Goal: Task Accomplishment & Management: Use online tool/utility

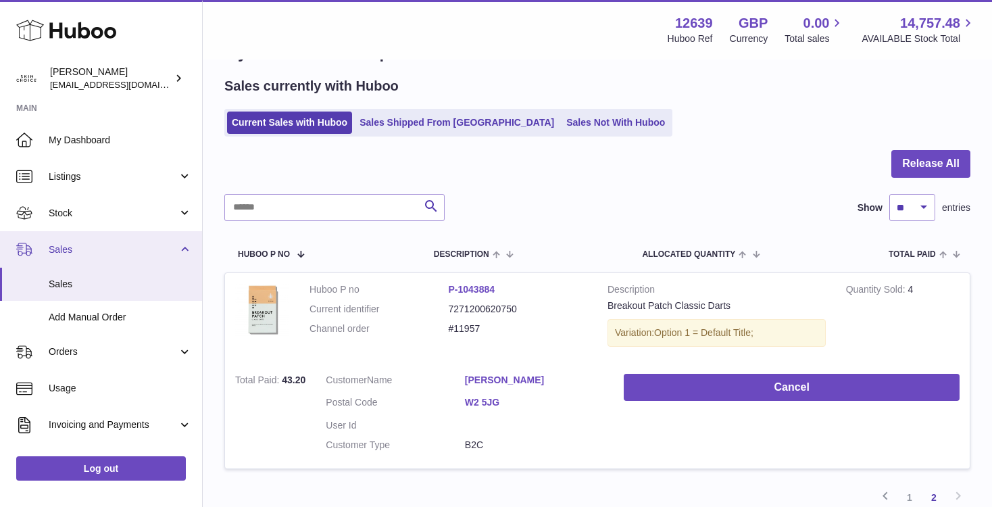
scroll to position [46, 0]
click at [104, 248] on span "Sales" at bounding box center [113, 249] width 129 height 13
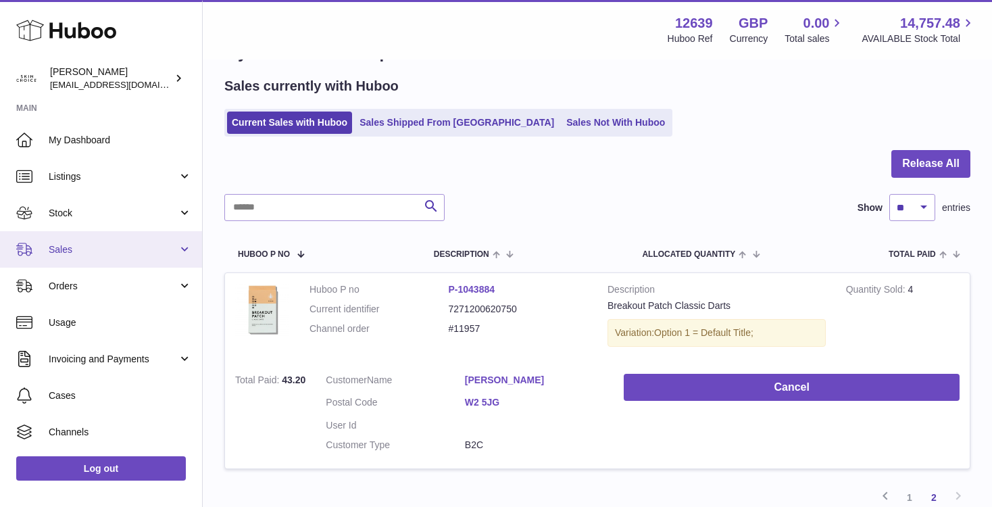
click at [91, 259] on link "Sales" at bounding box center [101, 249] width 202 height 36
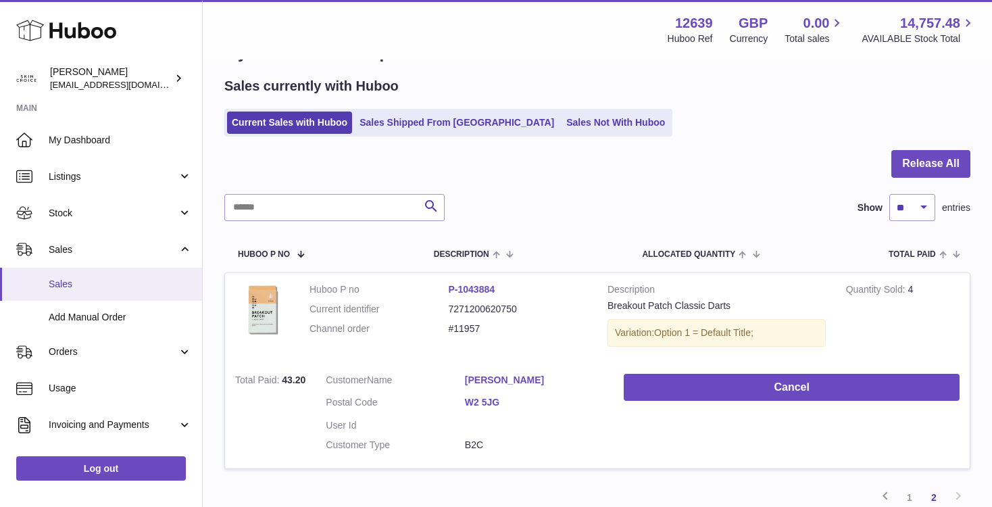
click at [84, 285] on span "Sales" at bounding box center [120, 284] width 143 height 13
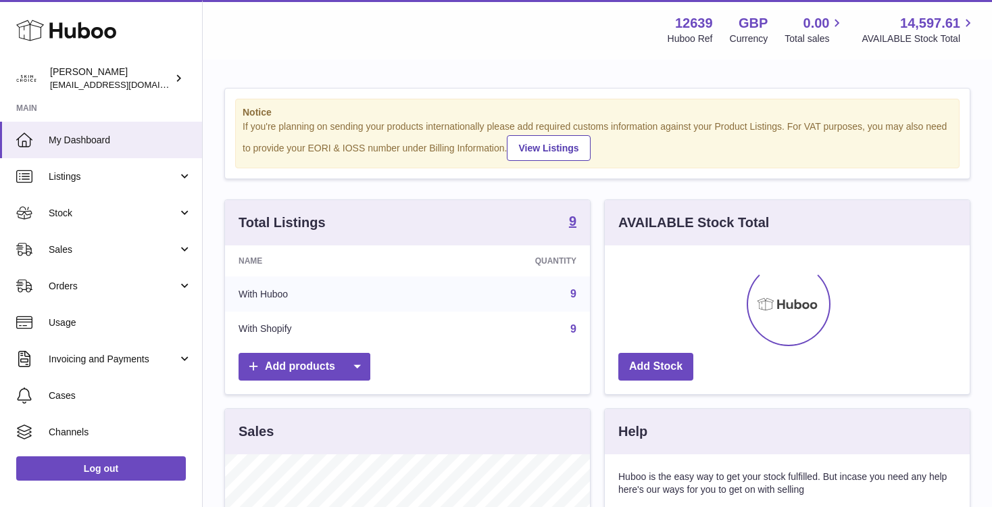
scroll to position [211, 365]
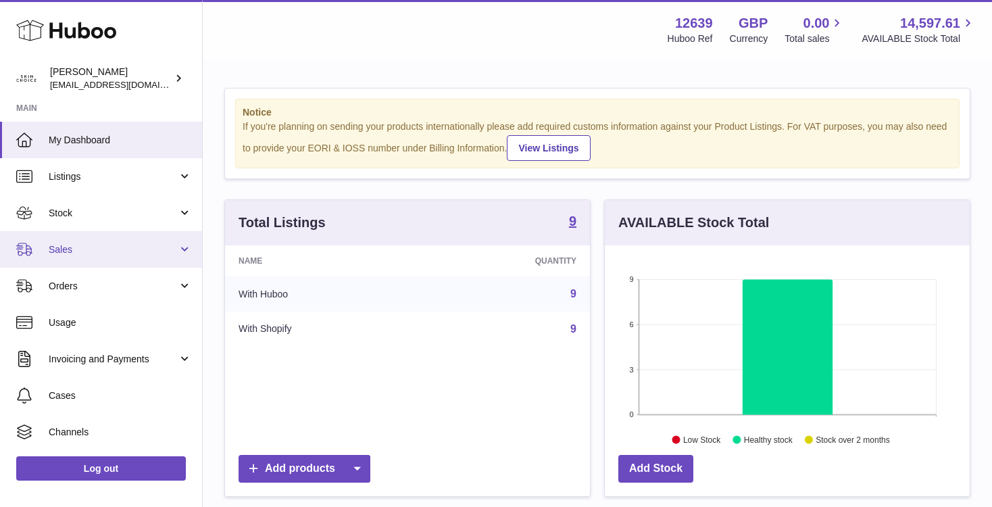
click at [174, 255] on link "Sales" at bounding box center [101, 249] width 202 height 36
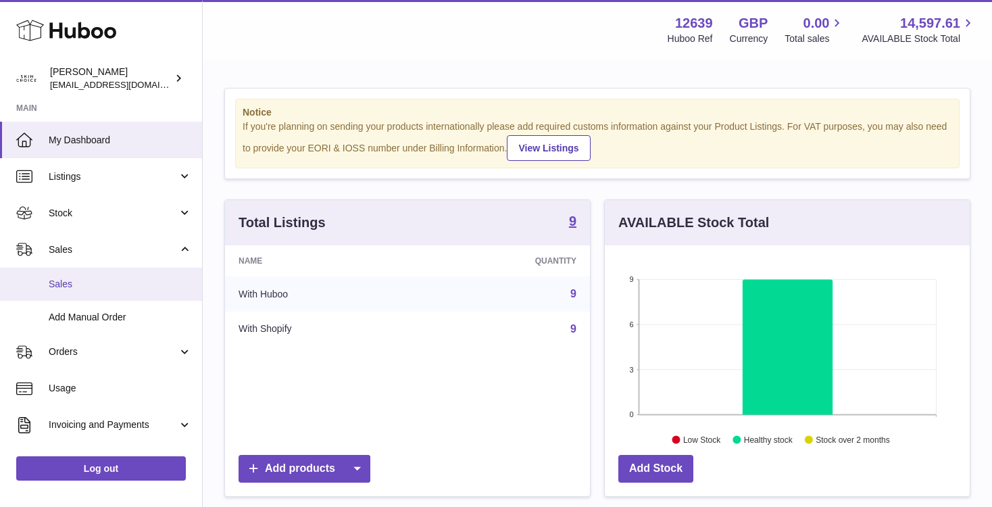
click at [138, 283] on span "Sales" at bounding box center [120, 284] width 143 height 13
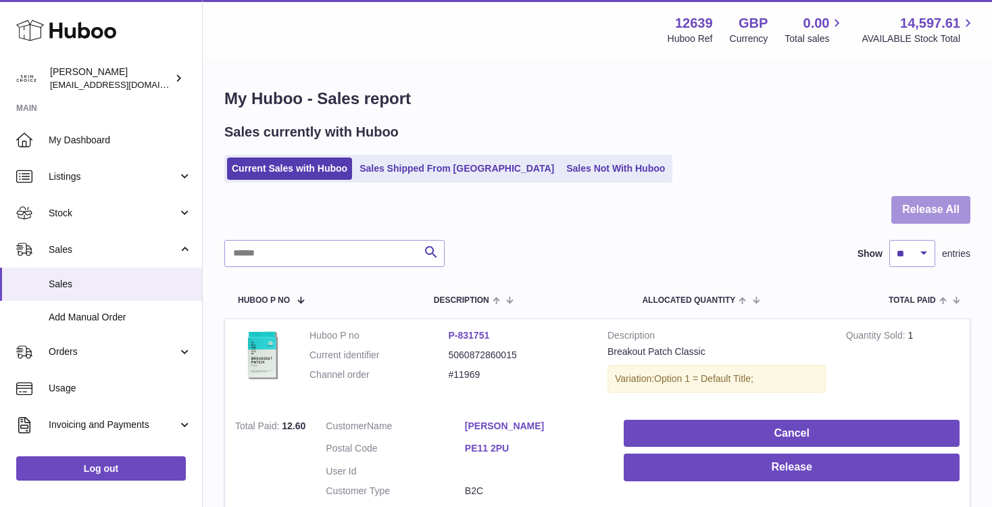
click at [934, 203] on button "Release All" at bounding box center [930, 210] width 79 height 28
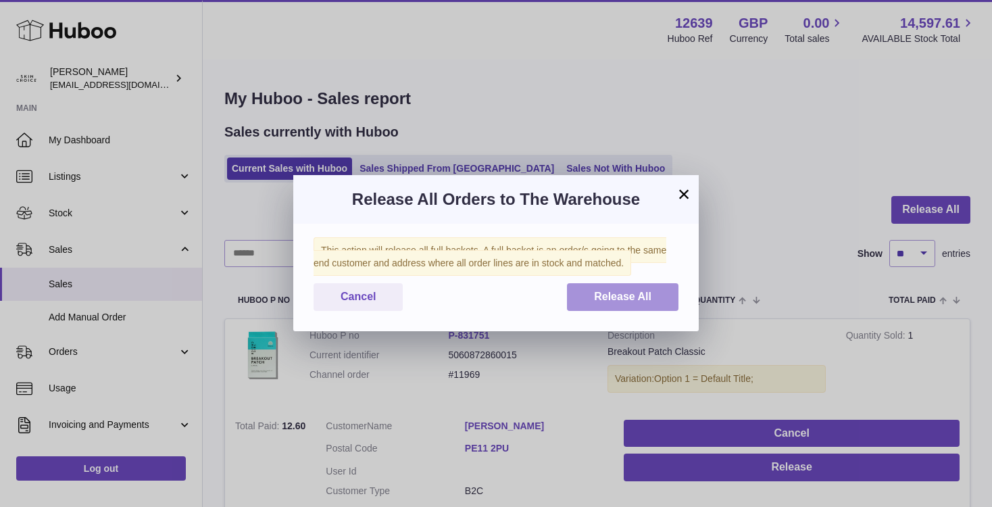
click at [645, 288] on button "Release All" at bounding box center [622, 297] width 111 height 28
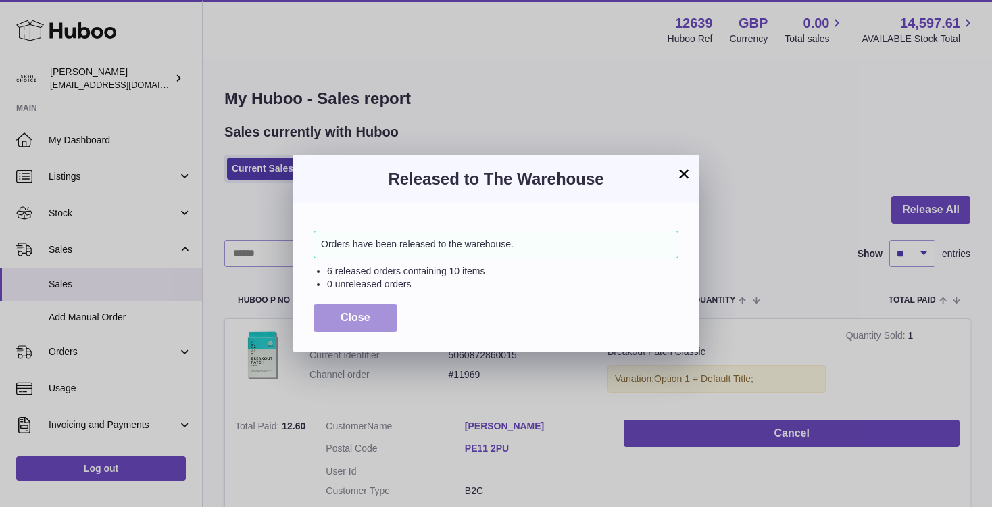
click at [359, 321] on span "Close" at bounding box center [355, 316] width 30 height 11
